Goal: Find specific page/section: Find specific page/section

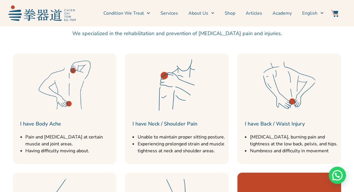
scroll to position [629, 0]
click at [176, 90] on img at bounding box center [177, 85] width 58 height 58
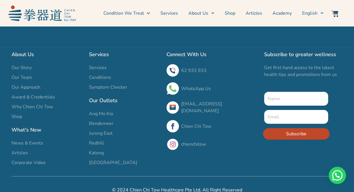
scroll to position [1975, 0]
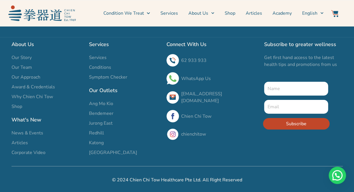
click at [99, 136] on span "Redhill" at bounding box center [96, 133] width 15 height 7
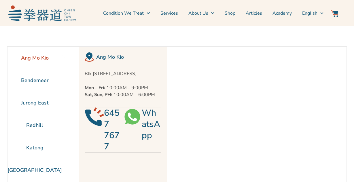
scroll to position [26, 0]
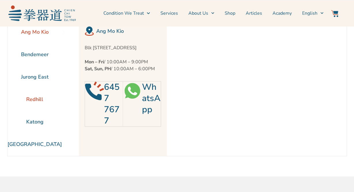
click at [31, 98] on li "Redhill" at bounding box center [34, 99] width 54 height 22
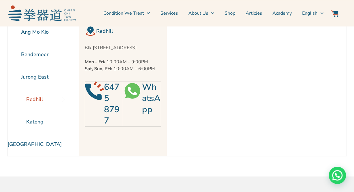
click at [149, 105] on link "WhatsApp" at bounding box center [151, 98] width 18 height 34
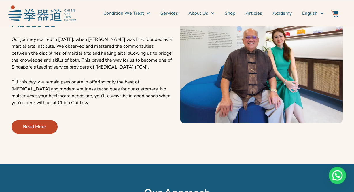
scroll to position [239, 0]
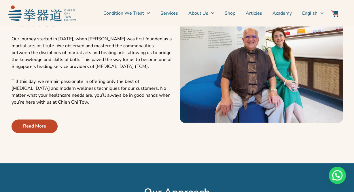
click at [50, 128] on link "Read More" at bounding box center [35, 126] width 46 height 14
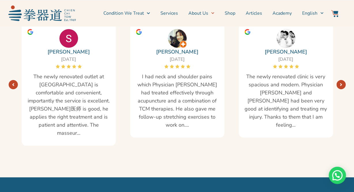
scroll to position [988, 0]
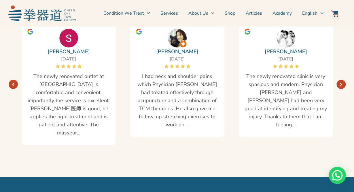
click at [175, 52] on link "Li-Ling Sitoh" at bounding box center [177, 51] width 42 height 8
click at [66, 45] on img at bounding box center [68, 38] width 19 height 19
click at [65, 57] on span "25/06/2025" at bounding box center [68, 59] width 15 height 6
click at [62, 118] on span "The newly renovated outlet at Bendemeer is comfortable and convenient, importan…" at bounding box center [68, 104] width 83 height 64
click at [292, 63] on span at bounding box center [286, 66] width 26 height 6
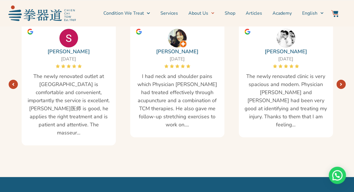
click at [289, 85] on span "The newly renovated clinic is very spacious and modern. Physician Liu and Victo…" at bounding box center [285, 100] width 83 height 56
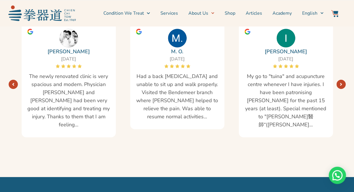
click at [342, 81] on link "Next" at bounding box center [340, 84] width 9 height 9
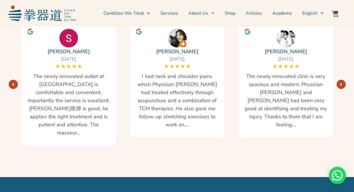
click at [342, 81] on link "Next" at bounding box center [340, 84] width 9 height 9
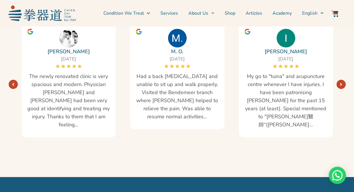
click at [342, 81] on link "Next" at bounding box center [340, 84] width 9 height 9
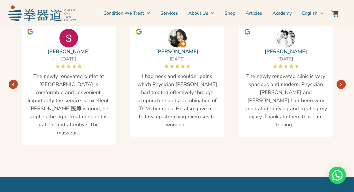
click at [342, 81] on link "Next" at bounding box center [340, 84] width 9 height 9
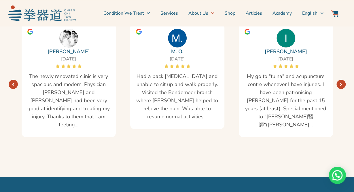
click at [342, 81] on link "Next" at bounding box center [340, 84] width 9 height 9
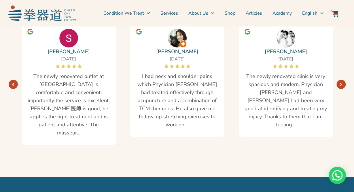
click at [342, 81] on link "Next" at bounding box center [340, 84] width 9 height 9
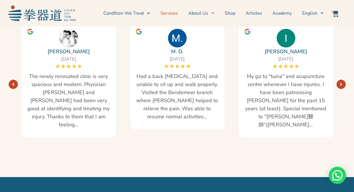
click at [171, 14] on link "Services" at bounding box center [169, 13] width 18 height 14
